Goal: Task Accomplishment & Management: Complete application form

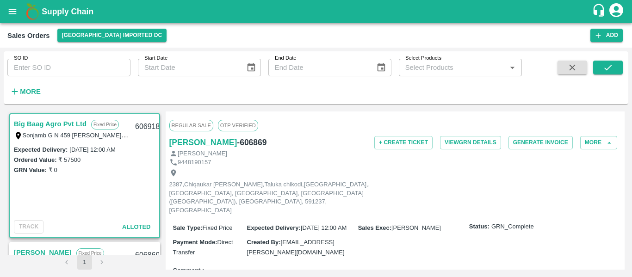
click at [54, 123] on link "Big Baag Agro Pvt Ltd" at bounding box center [50, 124] width 73 height 12
click at [465, 142] on button "View GRN Details" at bounding box center [470, 142] width 61 height 13
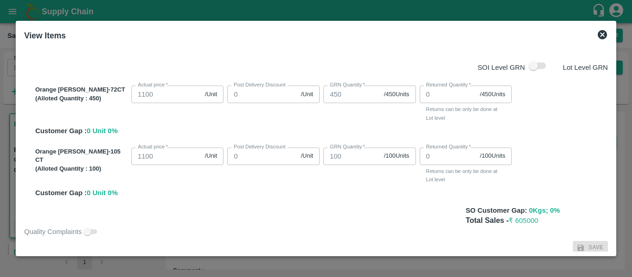
click at [606, 31] on icon at bounding box center [602, 34] width 11 height 11
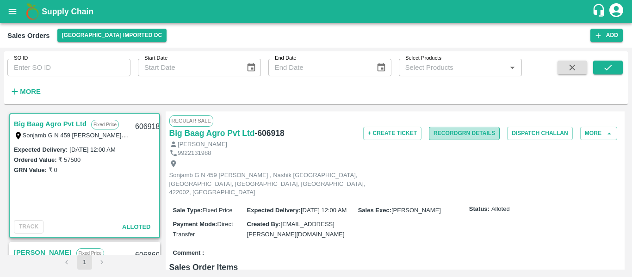
click at [463, 133] on button "Record GRN Details" at bounding box center [464, 133] width 71 height 13
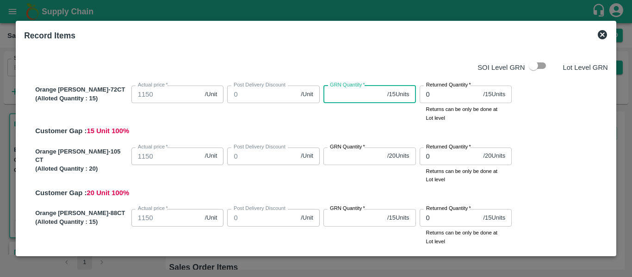
click at [348, 94] on input "GRN Quantity   *" at bounding box center [353, 95] width 60 height 18
type input "15"
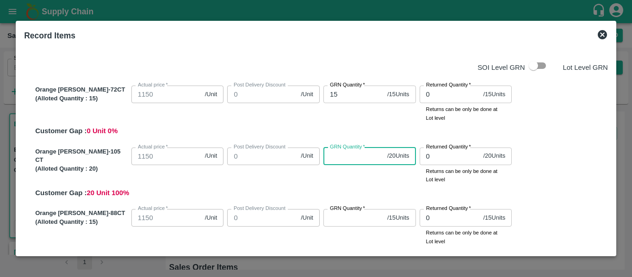
click at [344, 153] on input "GRN Quantity   *" at bounding box center [353, 157] width 60 height 18
type input "20"
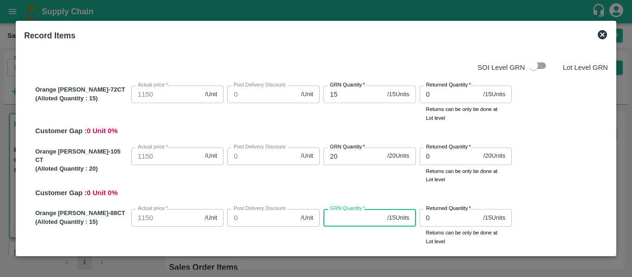
click at [340, 218] on input "GRN Quantity   *" at bounding box center [353, 218] width 60 height 18
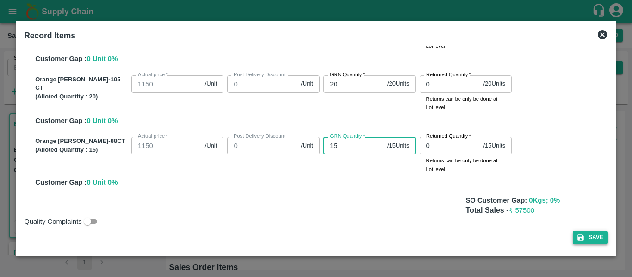
type input "15"
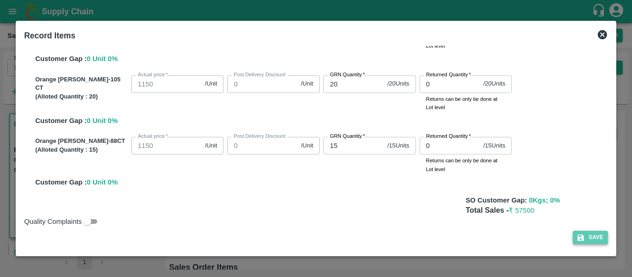
click at [594, 237] on button "Save" at bounding box center [590, 237] width 35 height 13
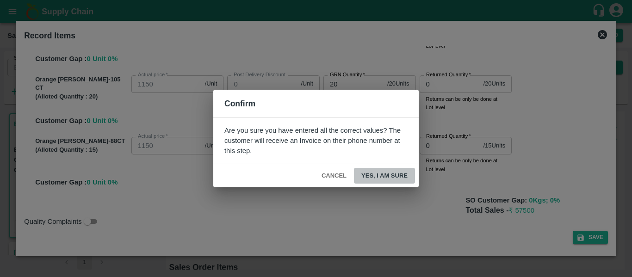
click at [394, 173] on button "Yes, I am sure" at bounding box center [384, 176] width 61 height 16
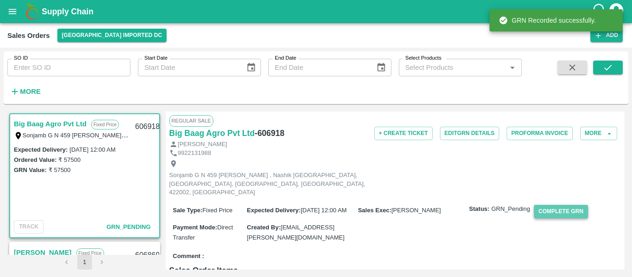
click at [561, 205] on button "Complete GRN" at bounding box center [561, 211] width 54 height 13
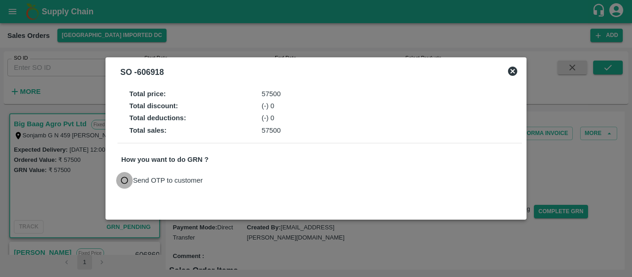
click at [120, 182] on input "Send OTP to customer" at bounding box center [124, 180] width 17 height 17
radio input "true"
click at [225, 181] on button "Send OTP" at bounding box center [229, 180] width 38 height 13
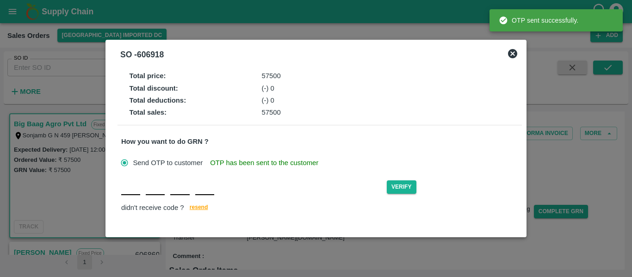
click at [136, 196] on div "Verify didn't receive code ? resend" at bounding box center [319, 197] width 397 height 36
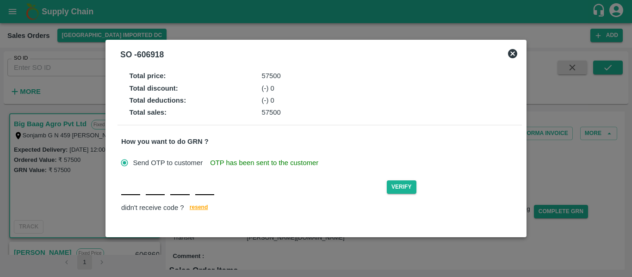
type input "K"
type input "Q"
type input "L"
type input "J"
click at [392, 185] on button "Verify" at bounding box center [402, 186] width 30 height 13
